Goal: Navigation & Orientation: Find specific page/section

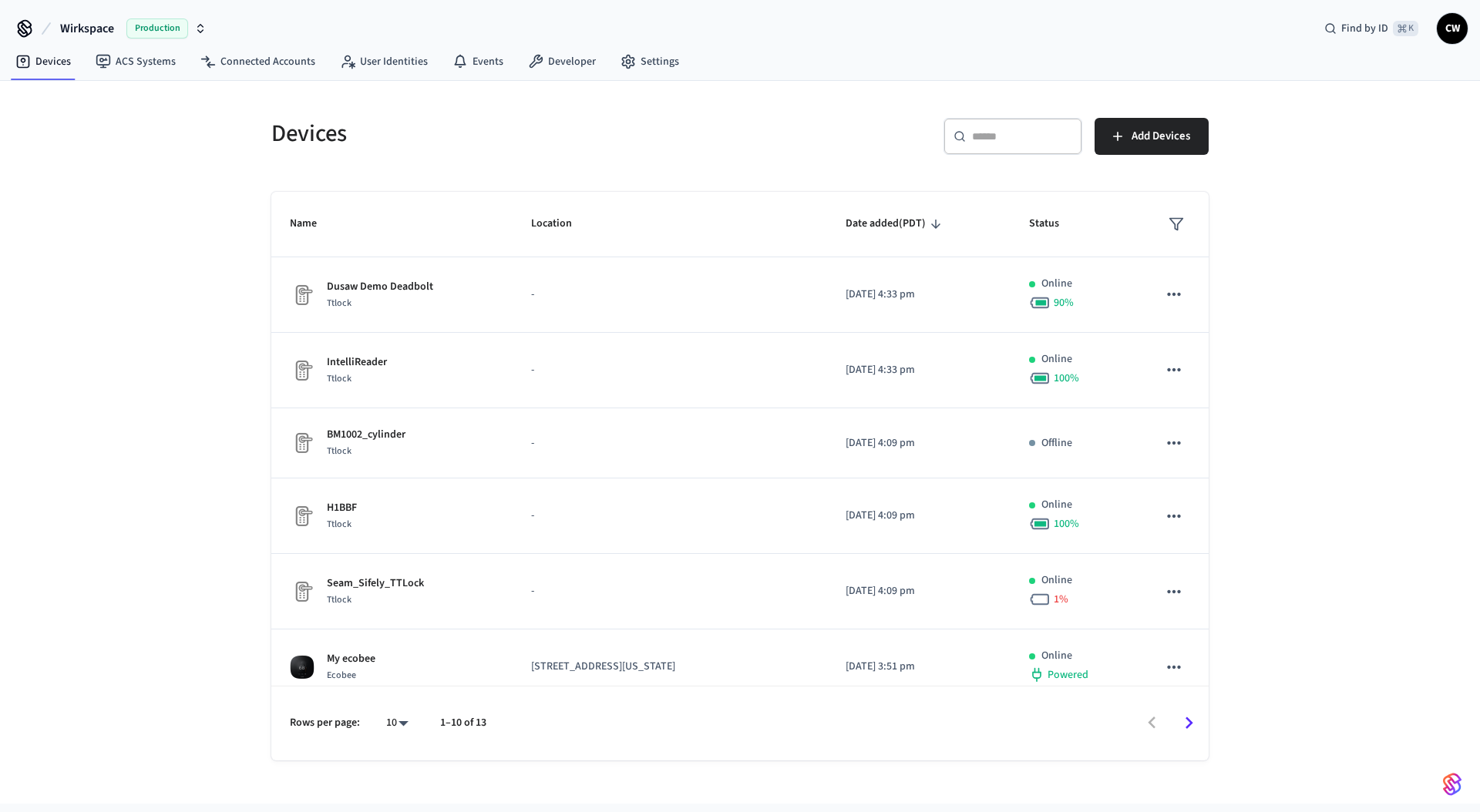
click at [239, 183] on div "Devices ​ ​ Add Devices Name Location Date added (PDT) Status Dusaw Demo Deadbo…" at bounding box center [740, 442] width 1480 height 723
click at [131, 304] on div "Devices ​ ​ Add Devices Name Location Date added (PDT) Status Dusaw Demo Deadbo…" at bounding box center [740, 442] width 1480 height 723
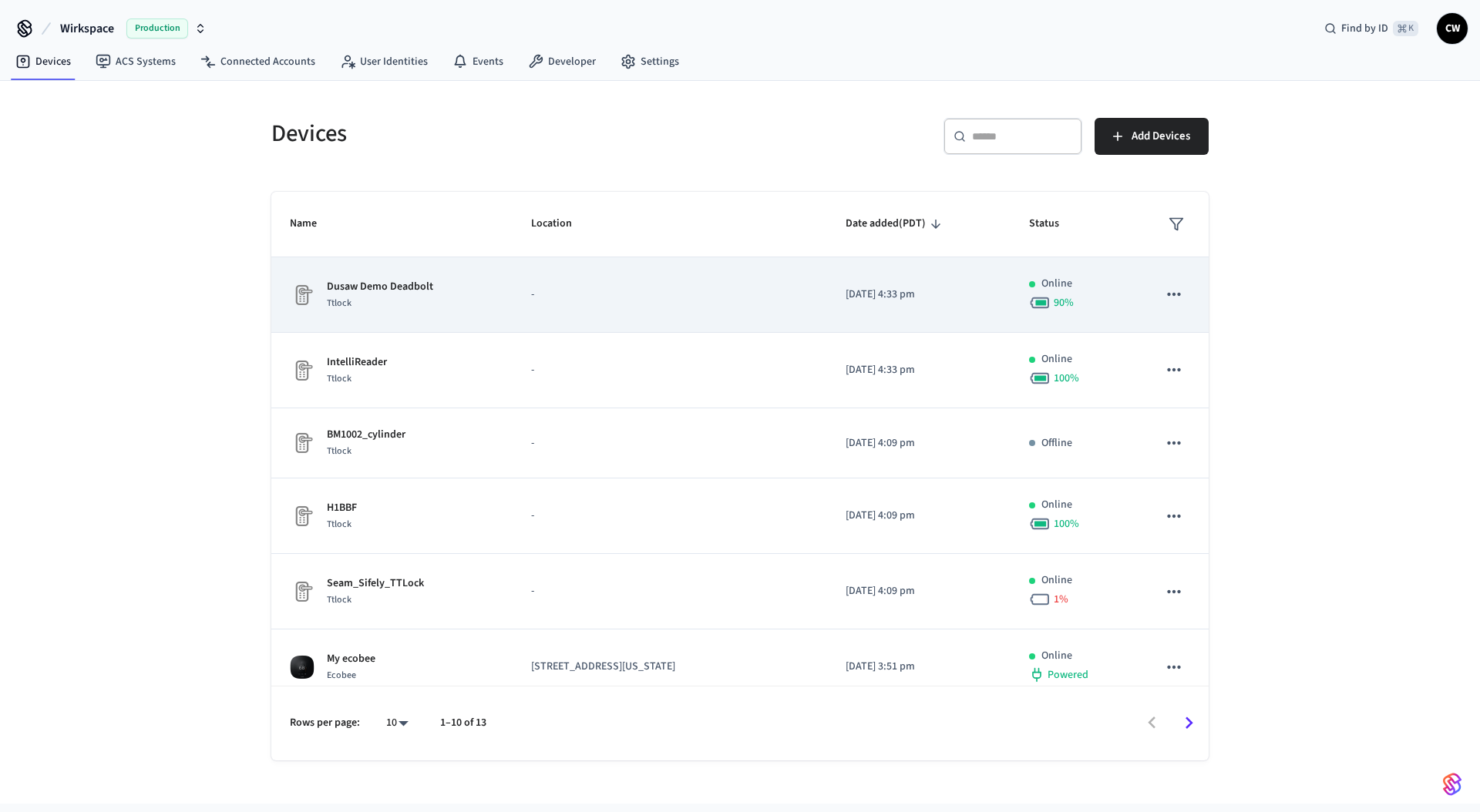
click at [452, 298] on div "Dusaw Demo Deadbolt Ttlock" at bounding box center [392, 295] width 204 height 32
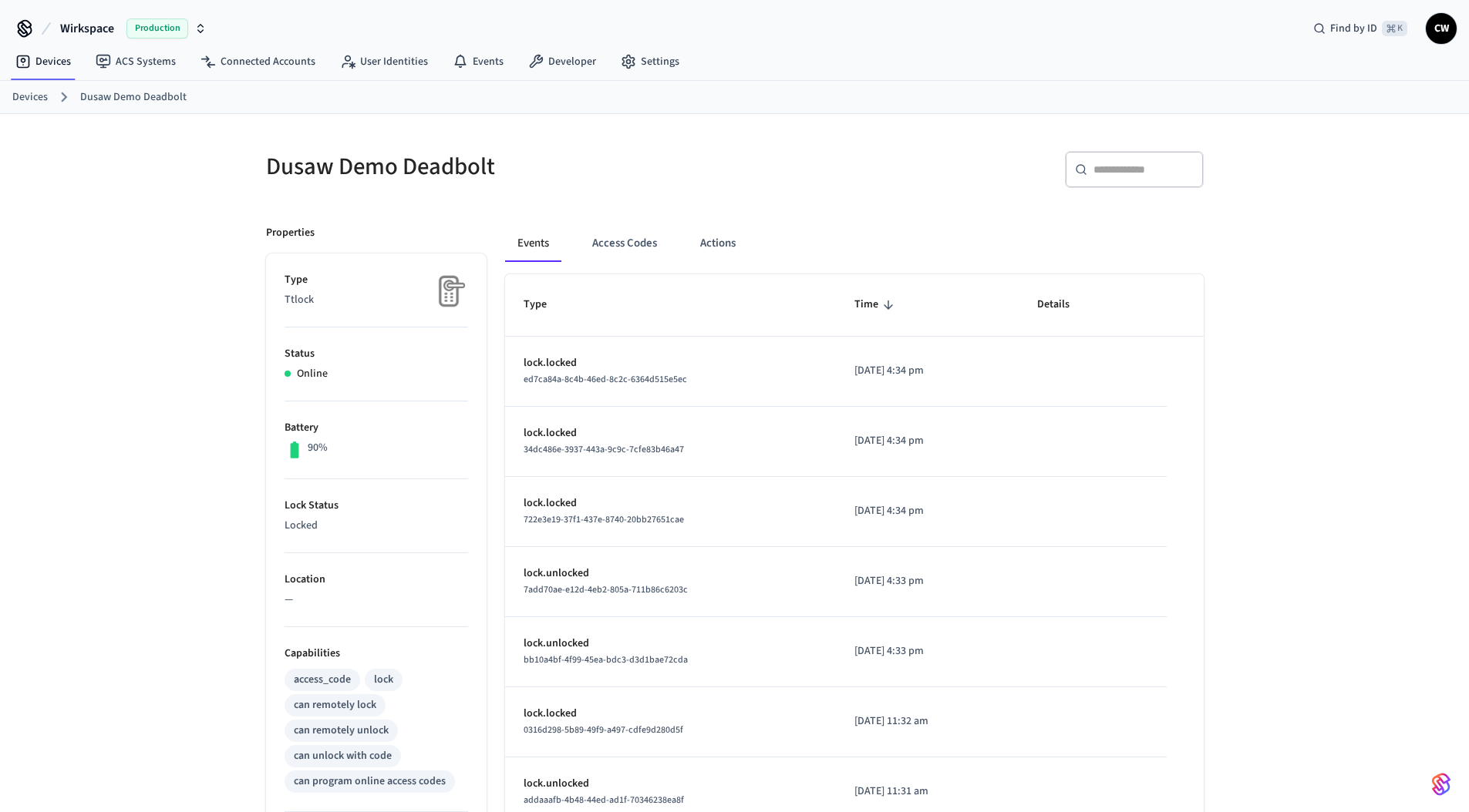
click at [159, 231] on div "Dusaw Demo Deadbolt ​ ​ Properties Type Ttlock Status Online Battery 90% Lock S…" at bounding box center [734, 621] width 1469 height 1012
click at [33, 97] on link "Devices" at bounding box center [29, 98] width 36 height 16
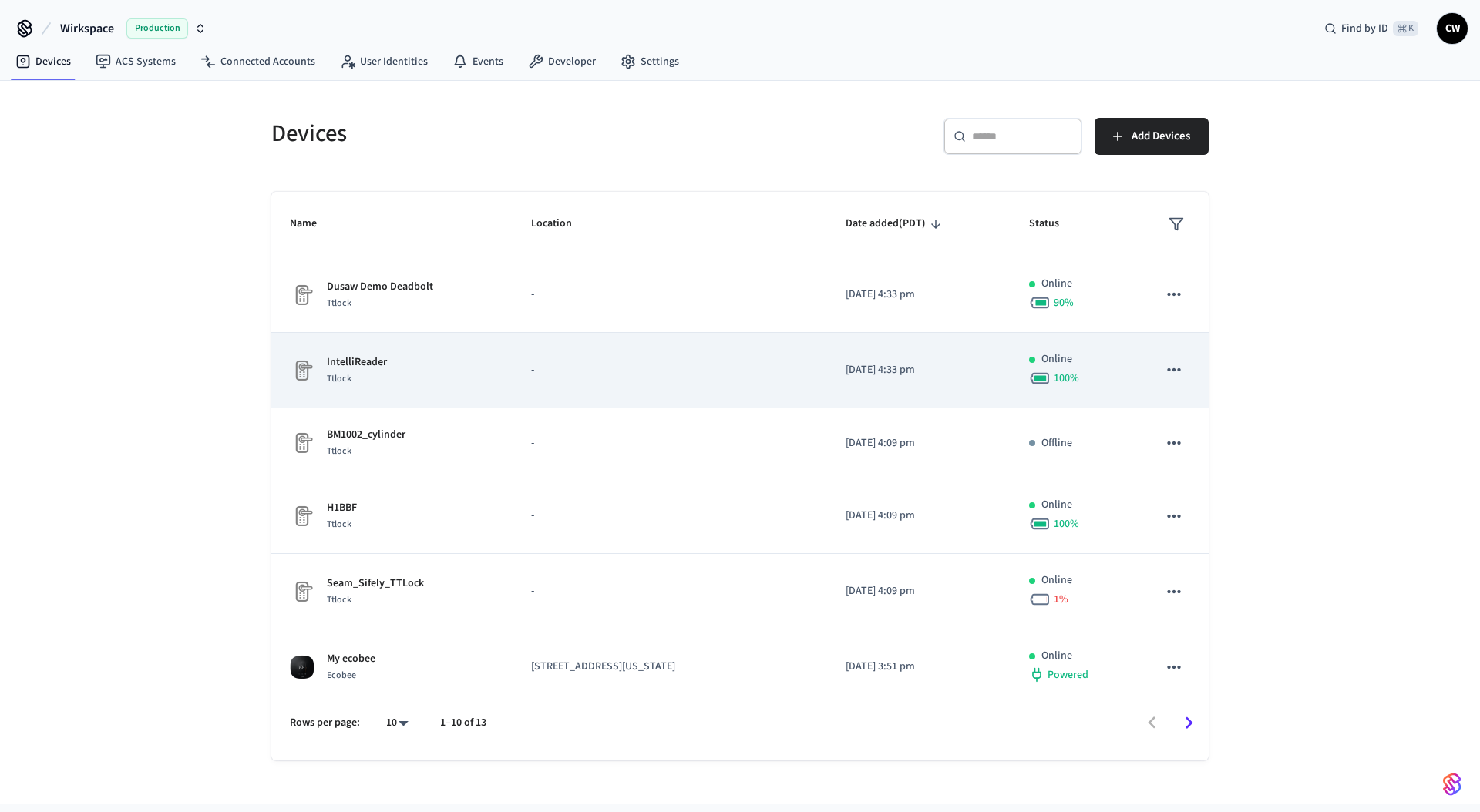
click at [515, 373] on td "-" at bounding box center [669, 371] width 314 height 75
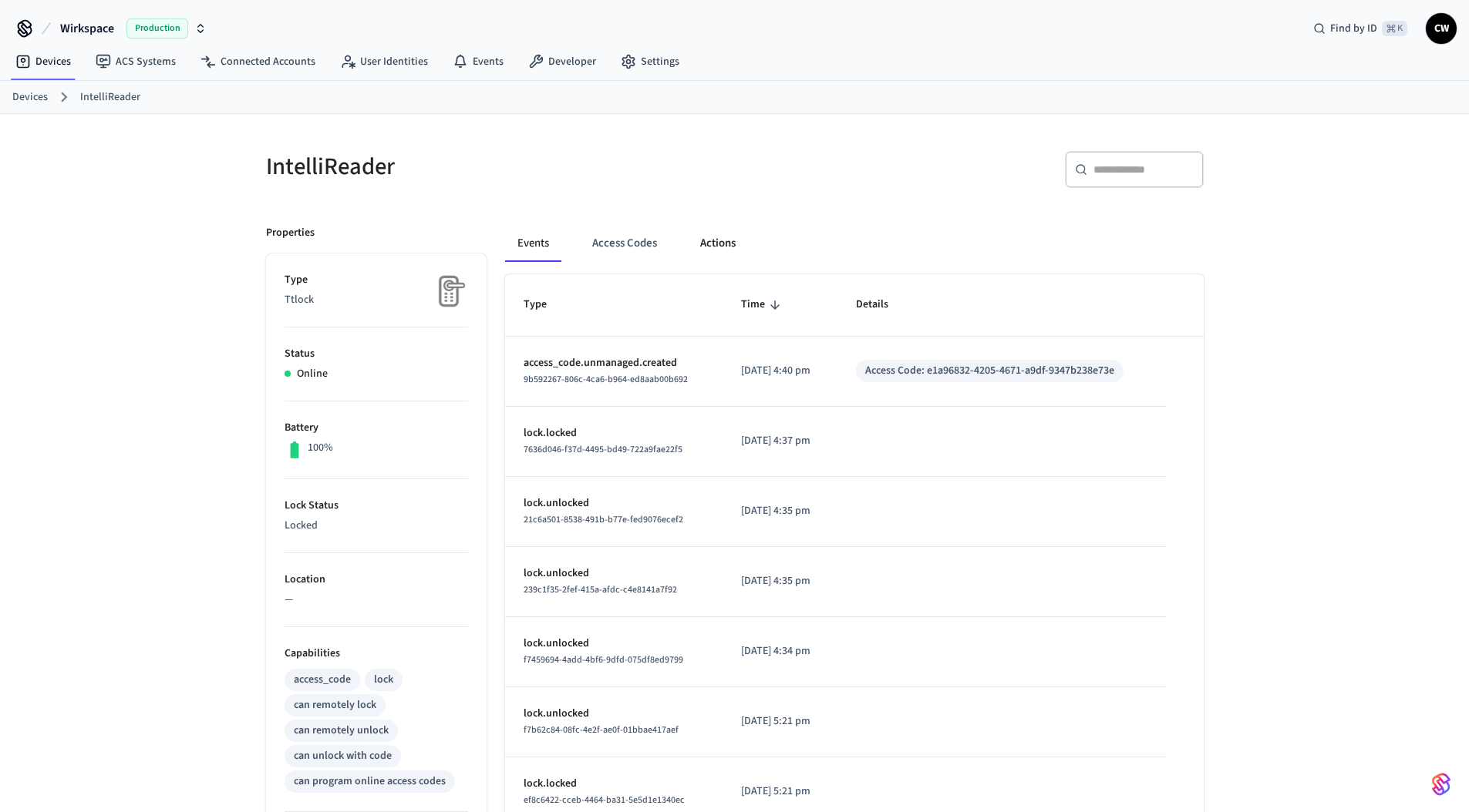
click at [722, 248] on button "Actions" at bounding box center [718, 244] width 60 height 37
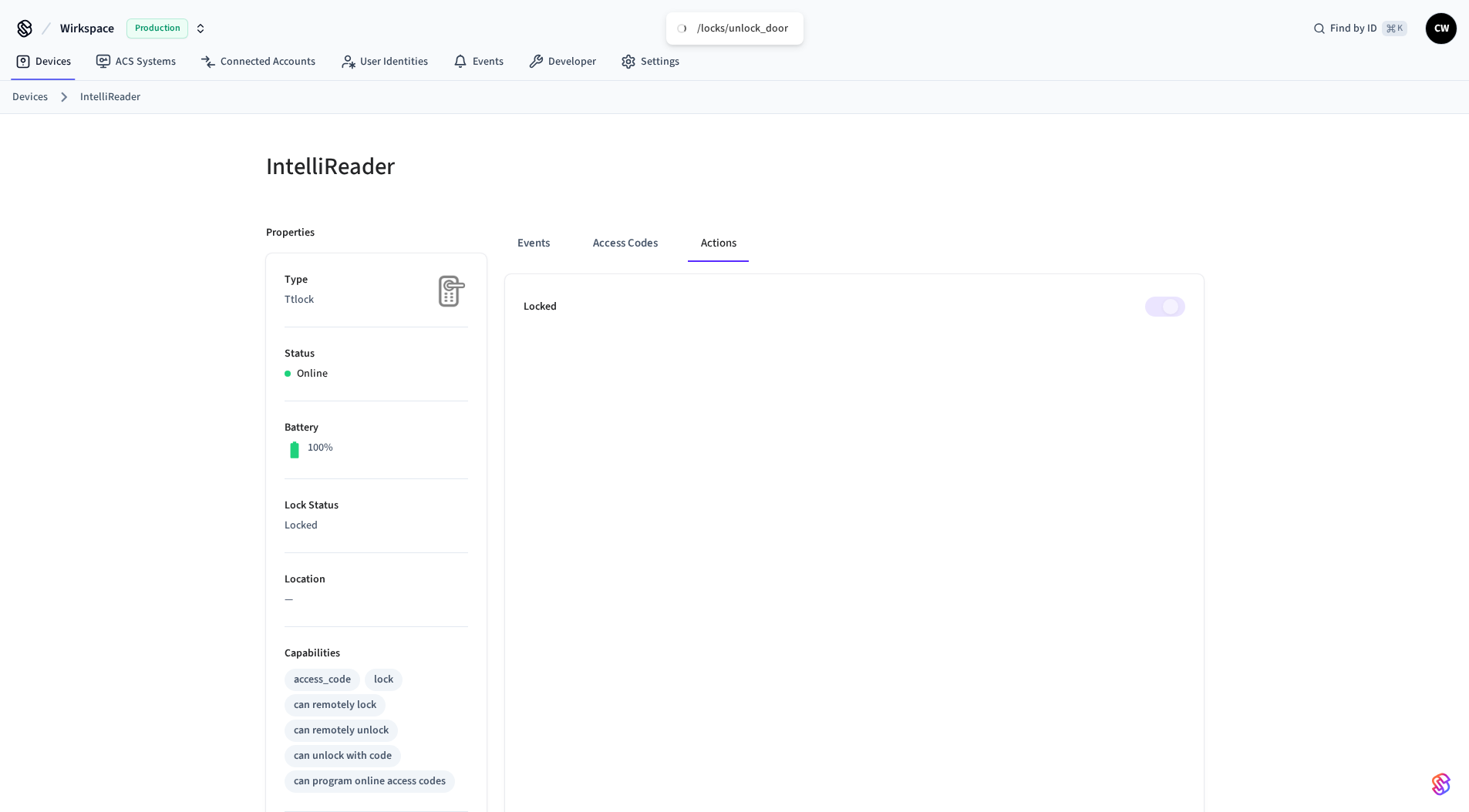
click at [1097, 201] on div "IntelliReader Properties Type Ttlock Status Online Battery 100% Lock Status Loc…" at bounding box center [734, 630] width 963 height 994
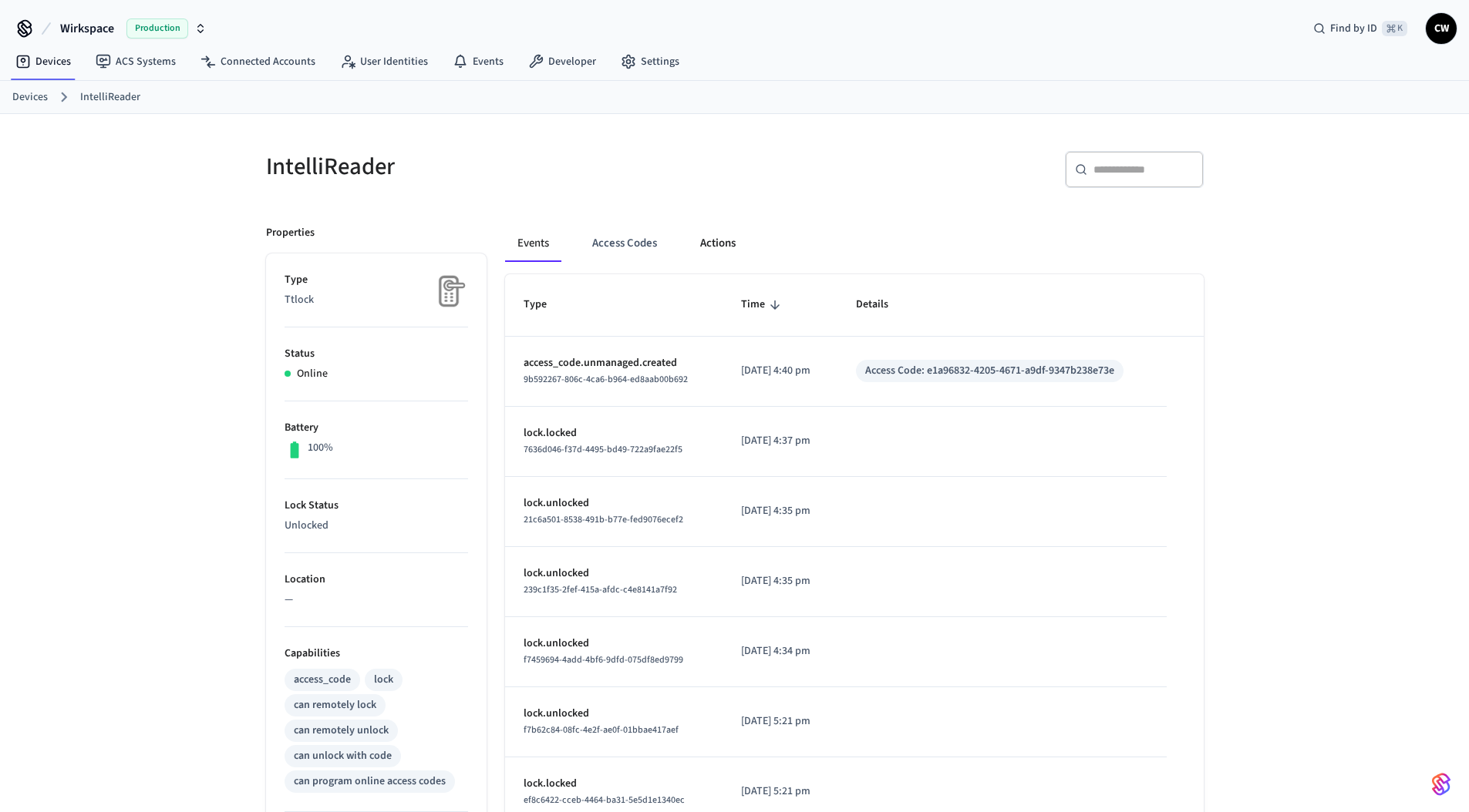
click at [723, 241] on button "Actions" at bounding box center [718, 244] width 60 height 37
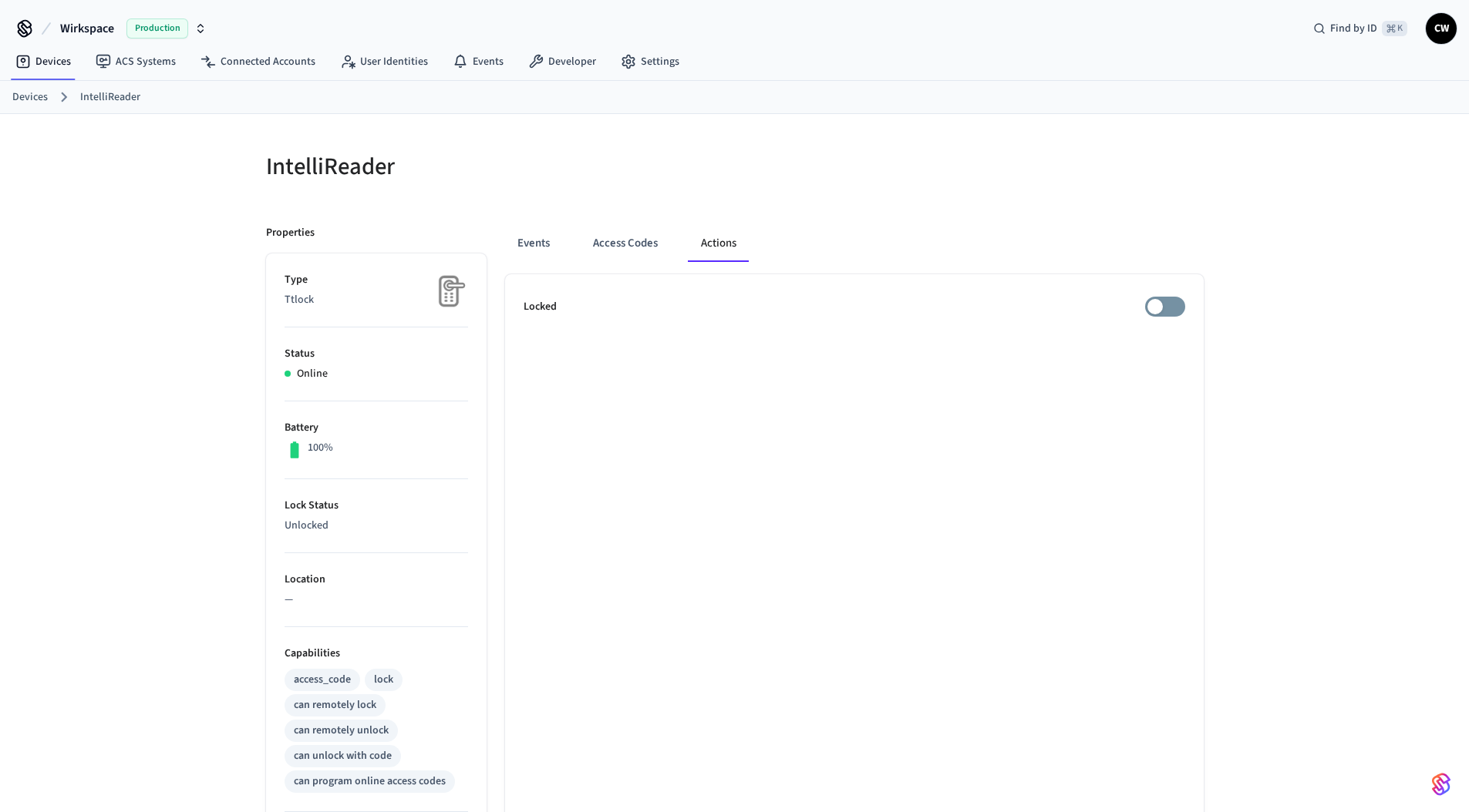
click at [862, 185] on div at bounding box center [974, 176] width 460 height 49
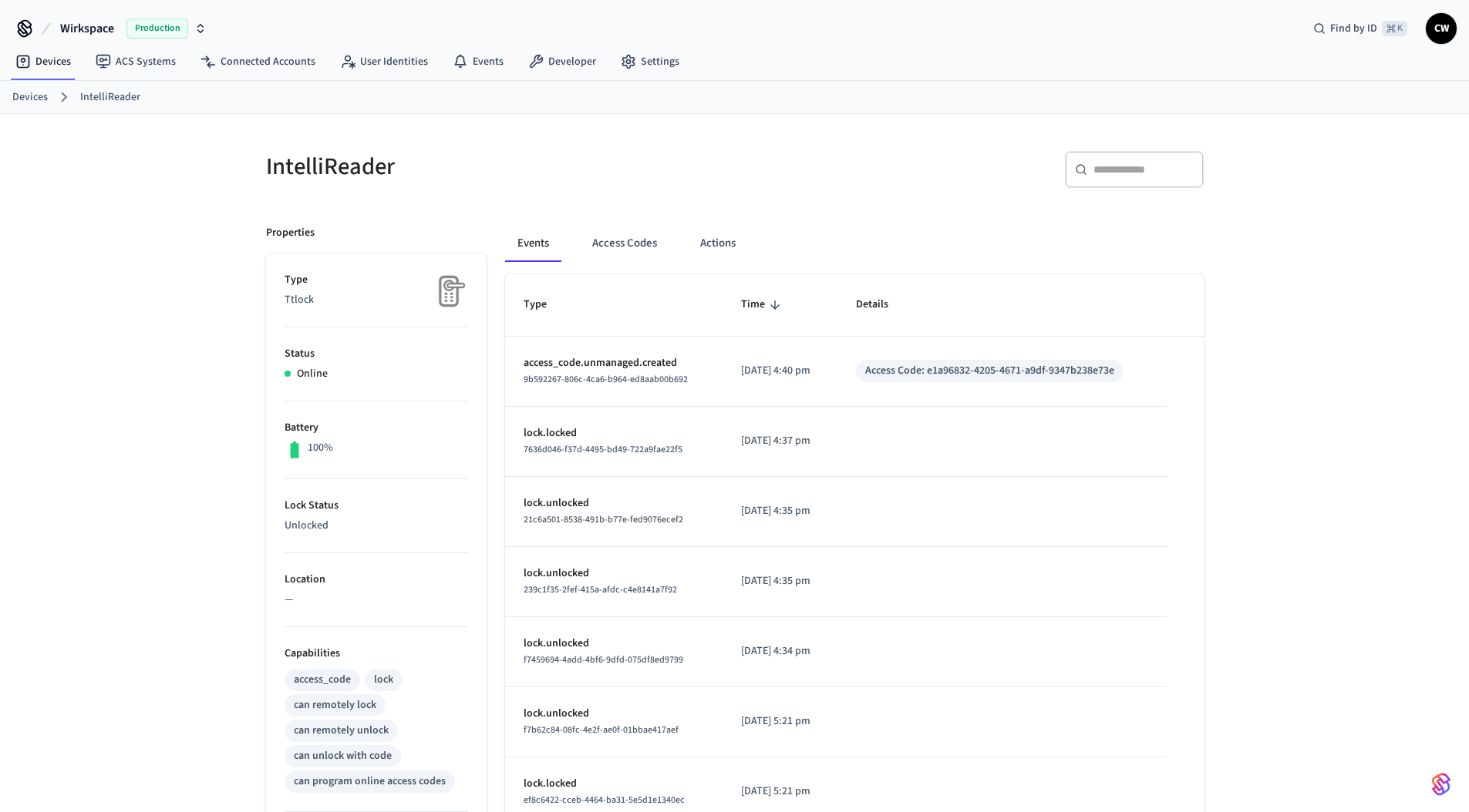
click at [168, 268] on div "IntelliReader ​ ​ Properties Type Ttlock Status Online Battery 100% Lock Status…" at bounding box center [734, 621] width 1469 height 1012
click at [710, 240] on button "Actions" at bounding box center [718, 244] width 60 height 37
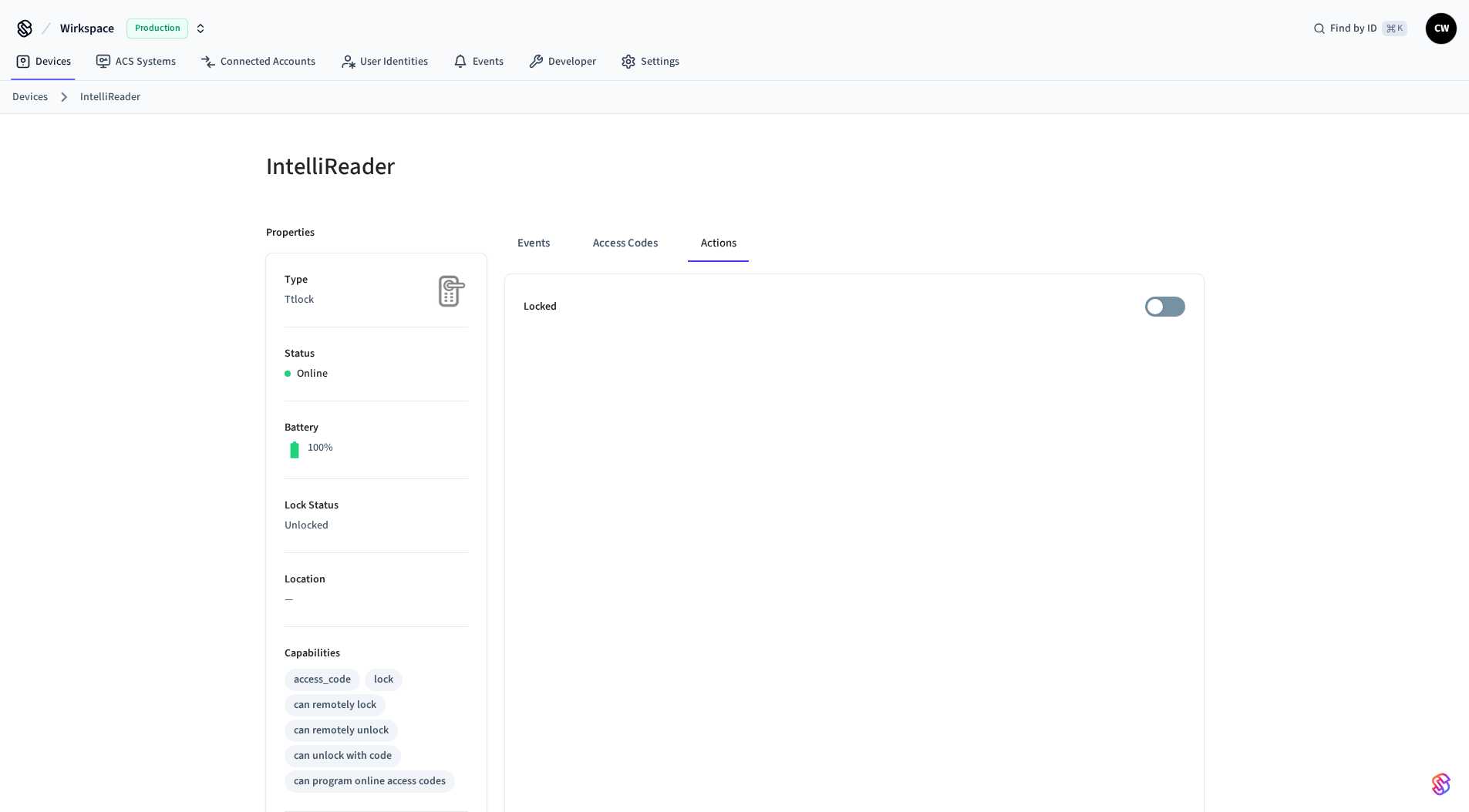
click at [774, 190] on div at bounding box center [974, 176] width 460 height 49
click at [993, 207] on div "Events Access Codes Actions Locked" at bounding box center [844, 666] width 717 height 920
click at [1241, 215] on div "IntelliReader Properties Type Ttlock Status Online Battery 100% Lock Status Loc…" at bounding box center [734, 621] width 1469 height 1012
click at [175, 299] on div "IntelliReader Properties Type Ttlock Status Online Battery 100% Lock Status Loc…" at bounding box center [734, 621] width 1469 height 1012
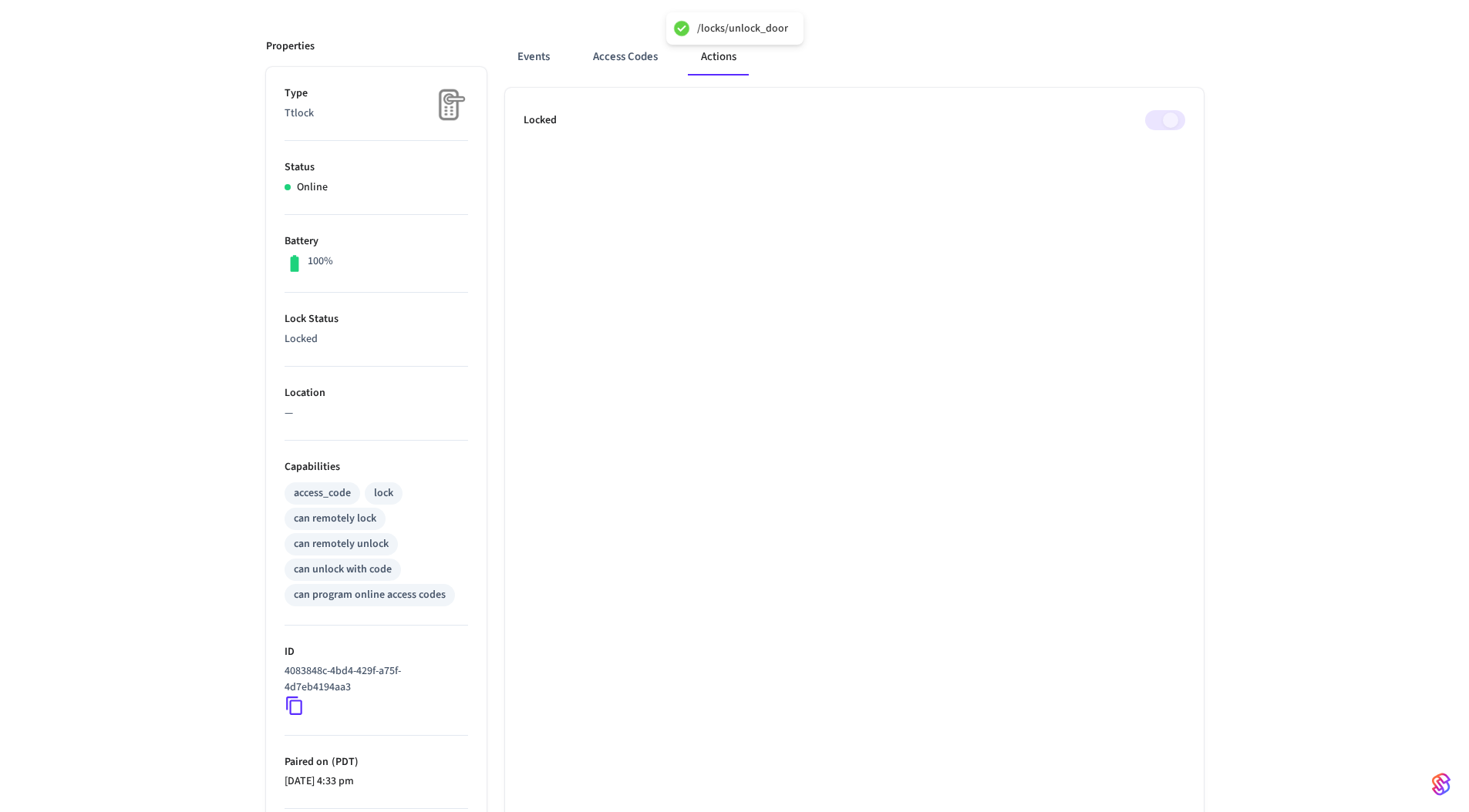
scroll to position [314, 0]
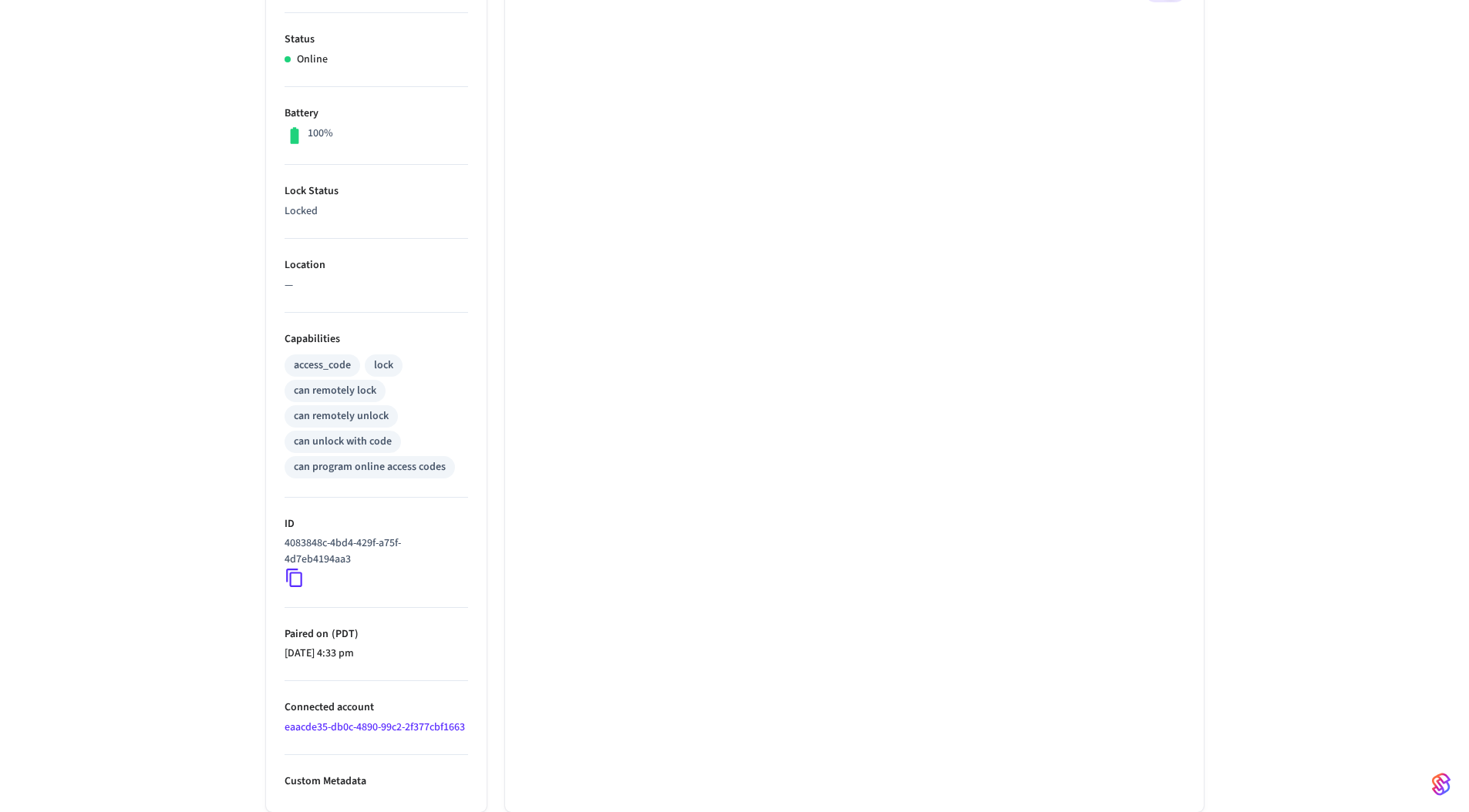
click at [301, 580] on icon at bounding box center [294, 579] width 16 height 18
click at [201, 566] on div "IntelliReader Properties Type Ttlock Status Online Battery 100% Lock Status Loc…" at bounding box center [734, 306] width 1469 height 1012
click at [297, 579] on icon at bounding box center [295, 578] width 20 height 20
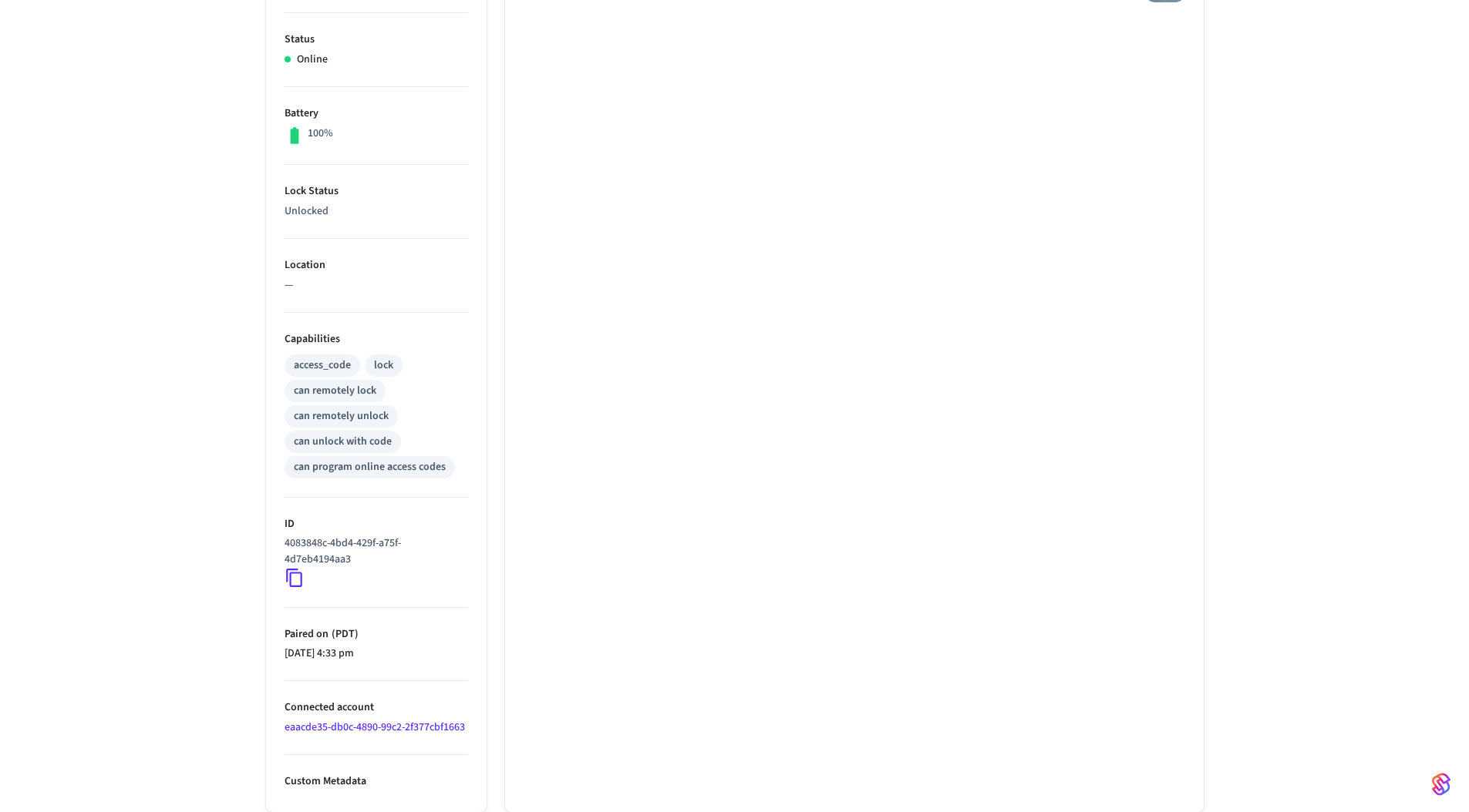
click at [297, 579] on icon at bounding box center [295, 578] width 20 height 20
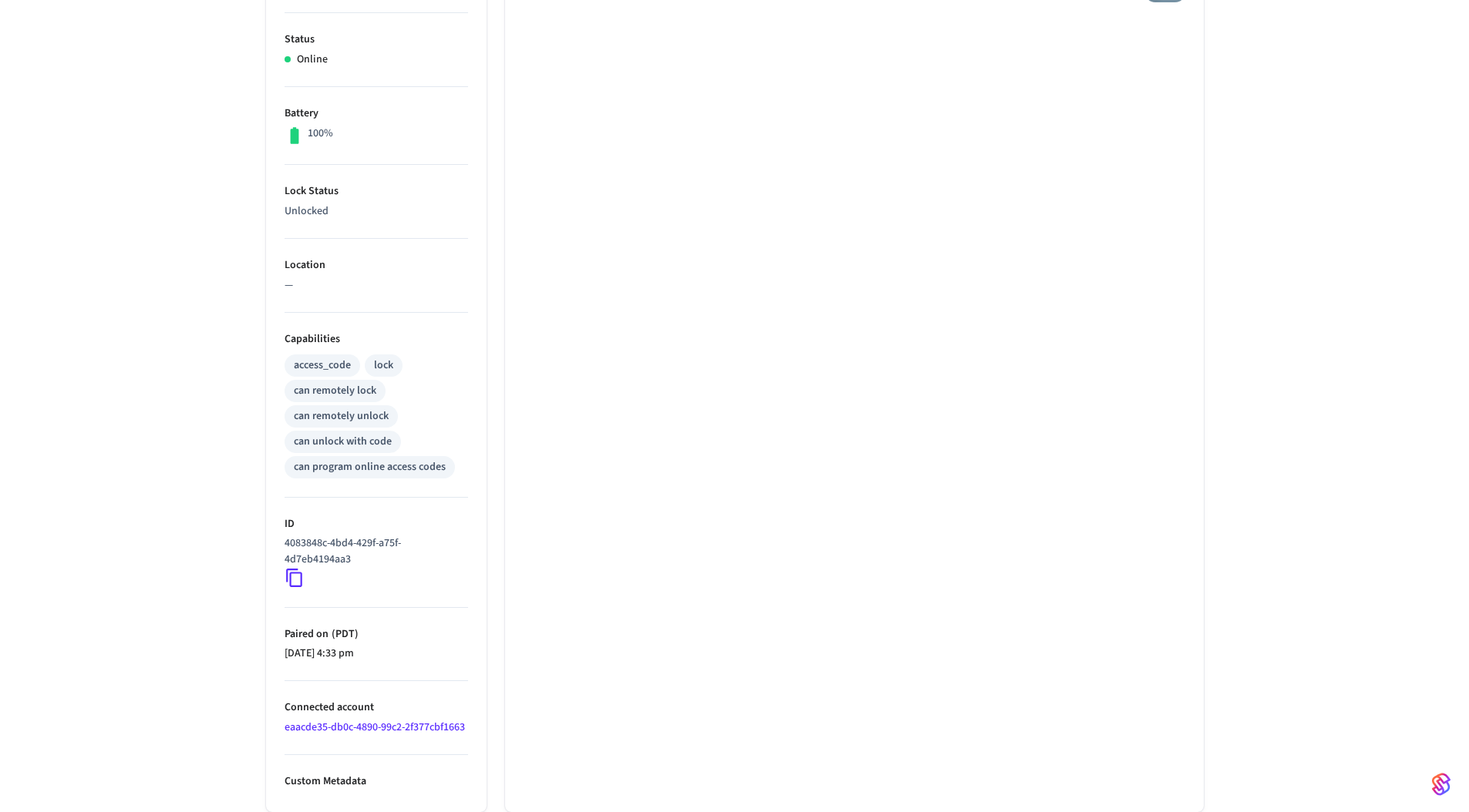
click at [222, 551] on div "IntelliReader Properties Type Ttlock Status Online Battery 100% Lock Status Unl…" at bounding box center [734, 306] width 1469 height 1012
click at [172, 315] on div "IntelliReader Properties Type Ttlock Status Online Battery 100% Lock Status Unl…" at bounding box center [734, 306] width 1469 height 1012
